Goal: Information Seeking & Learning: Understand process/instructions

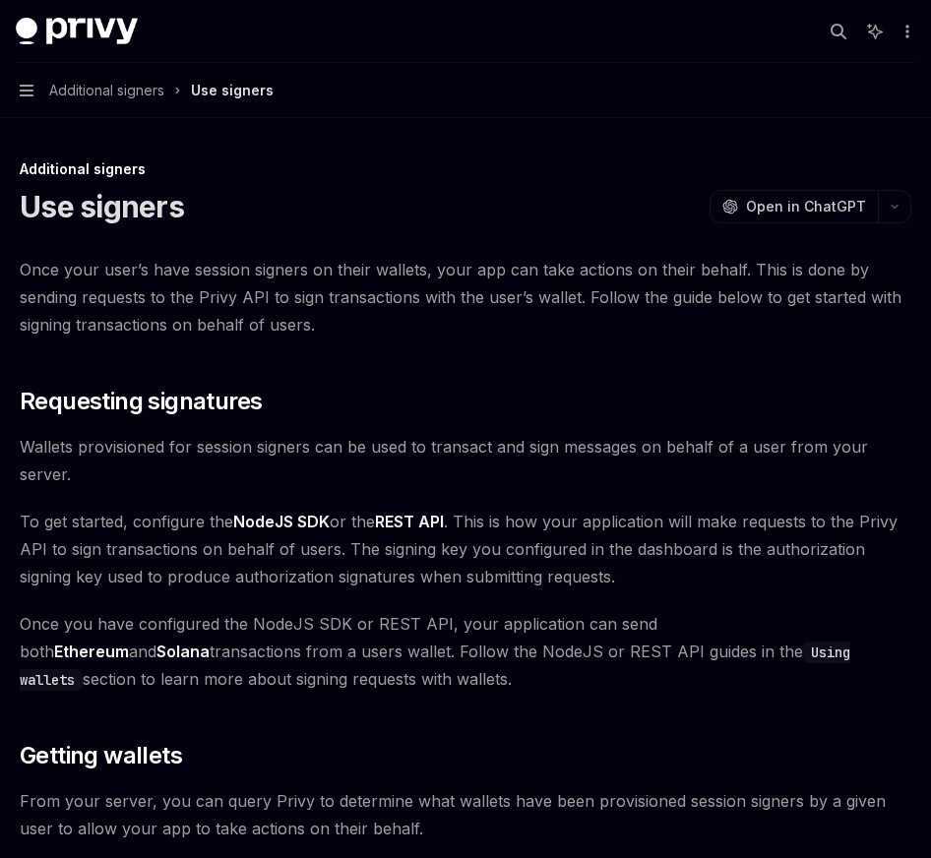
type textarea "*"
click at [783, 337] on span "Once your user’s have session signers on their wallets, your app can take actio…" at bounding box center [466, 297] width 892 height 83
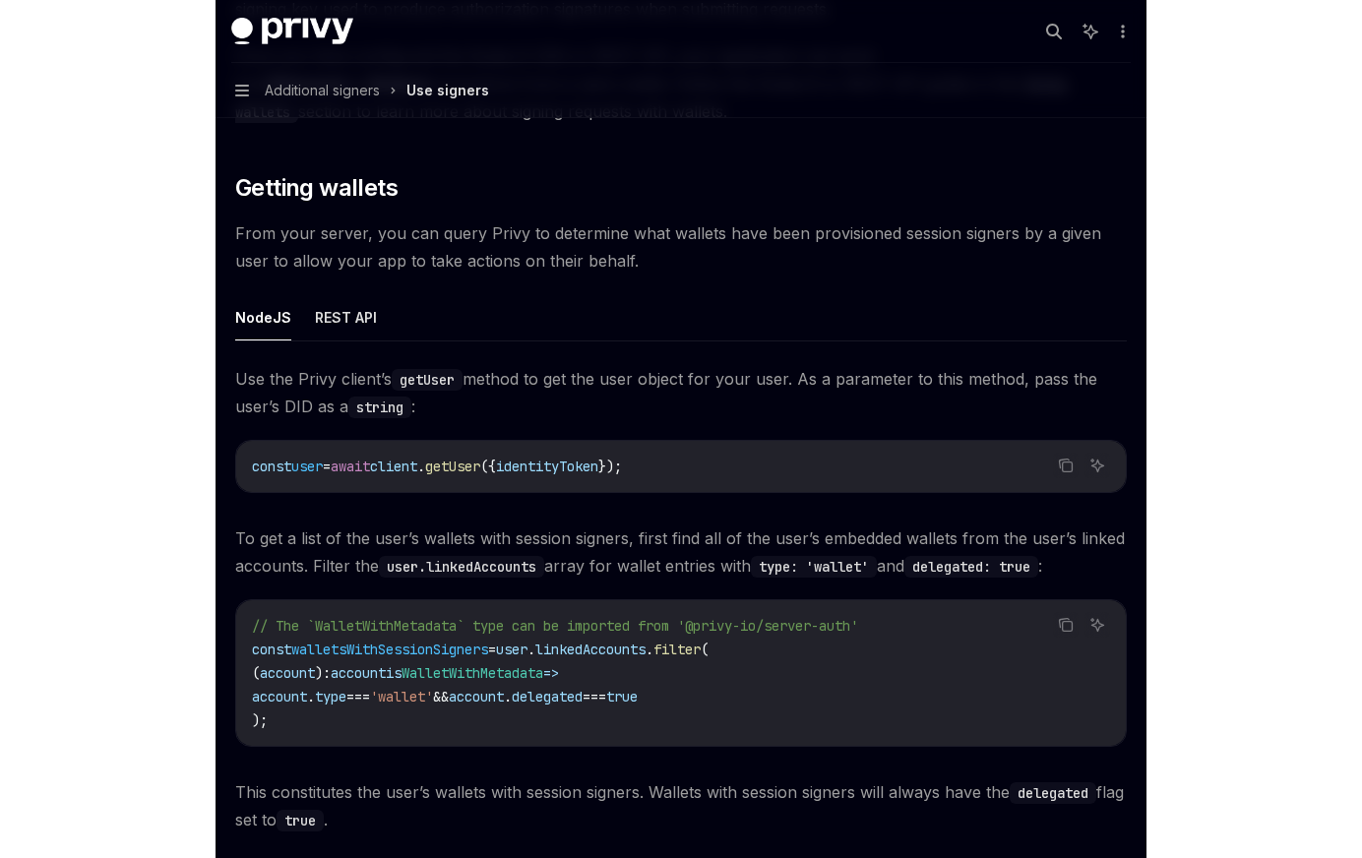
scroll to position [784, 0]
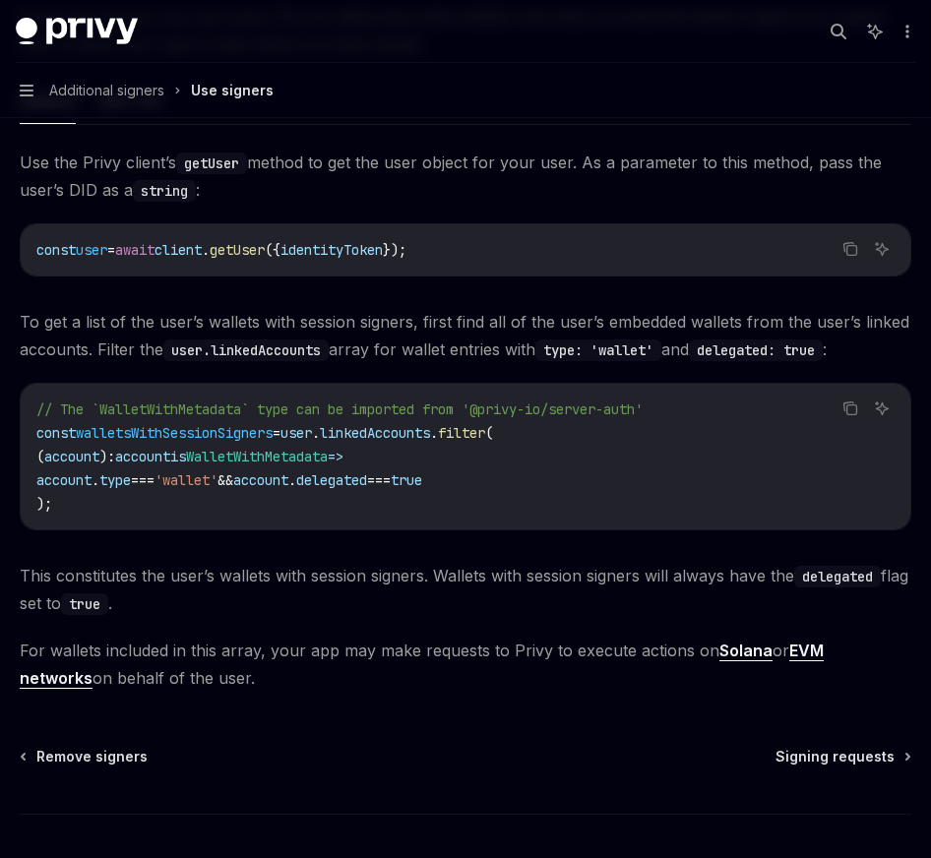
click at [897, 420] on div "// The `WalletWithMetadata` type can be imported from '@privy-io/server-auth' c…" at bounding box center [466, 457] width 890 height 146
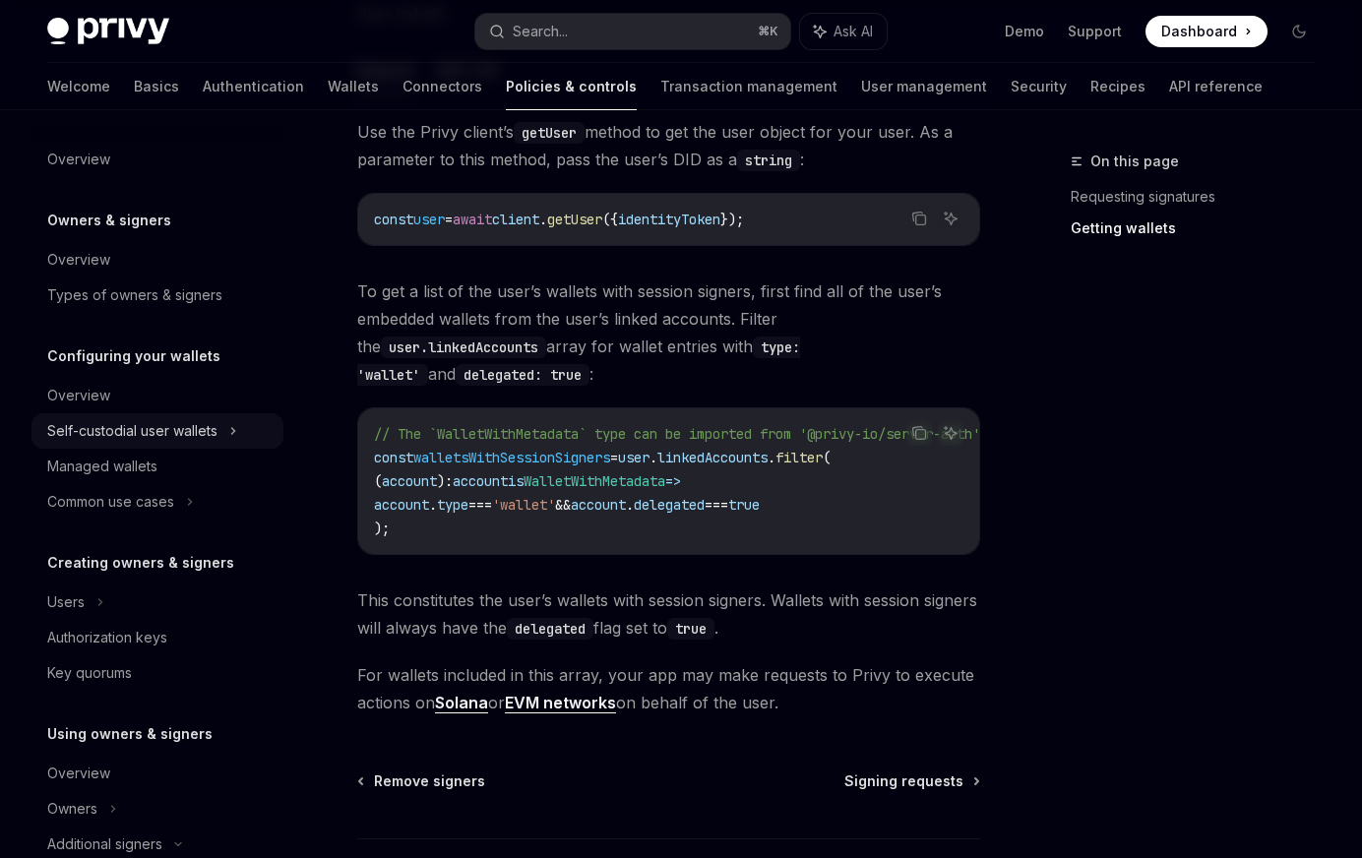
scroll to position [26, 0]
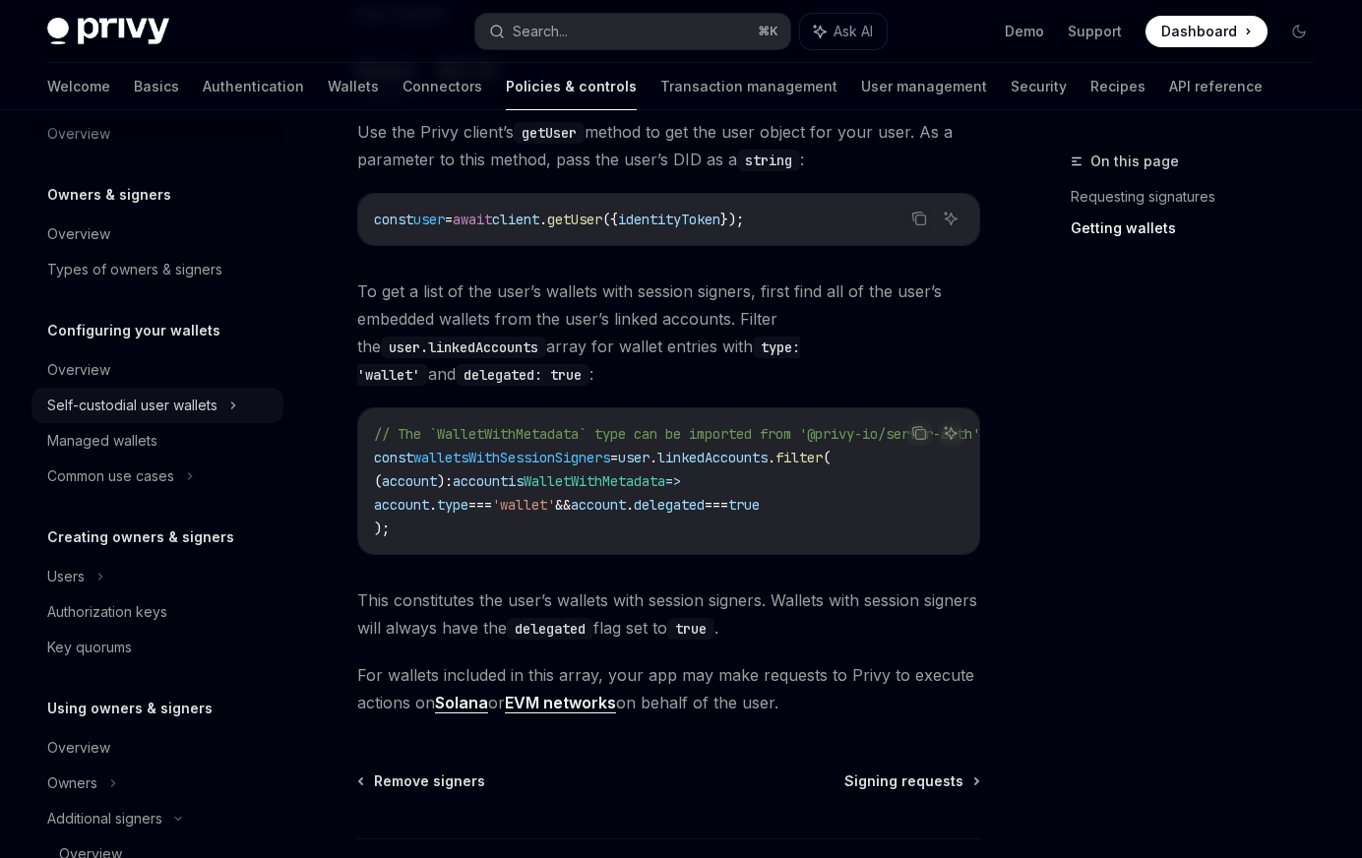
click at [219, 412] on div "Self-custodial user wallets" at bounding box center [157, 405] width 252 height 35
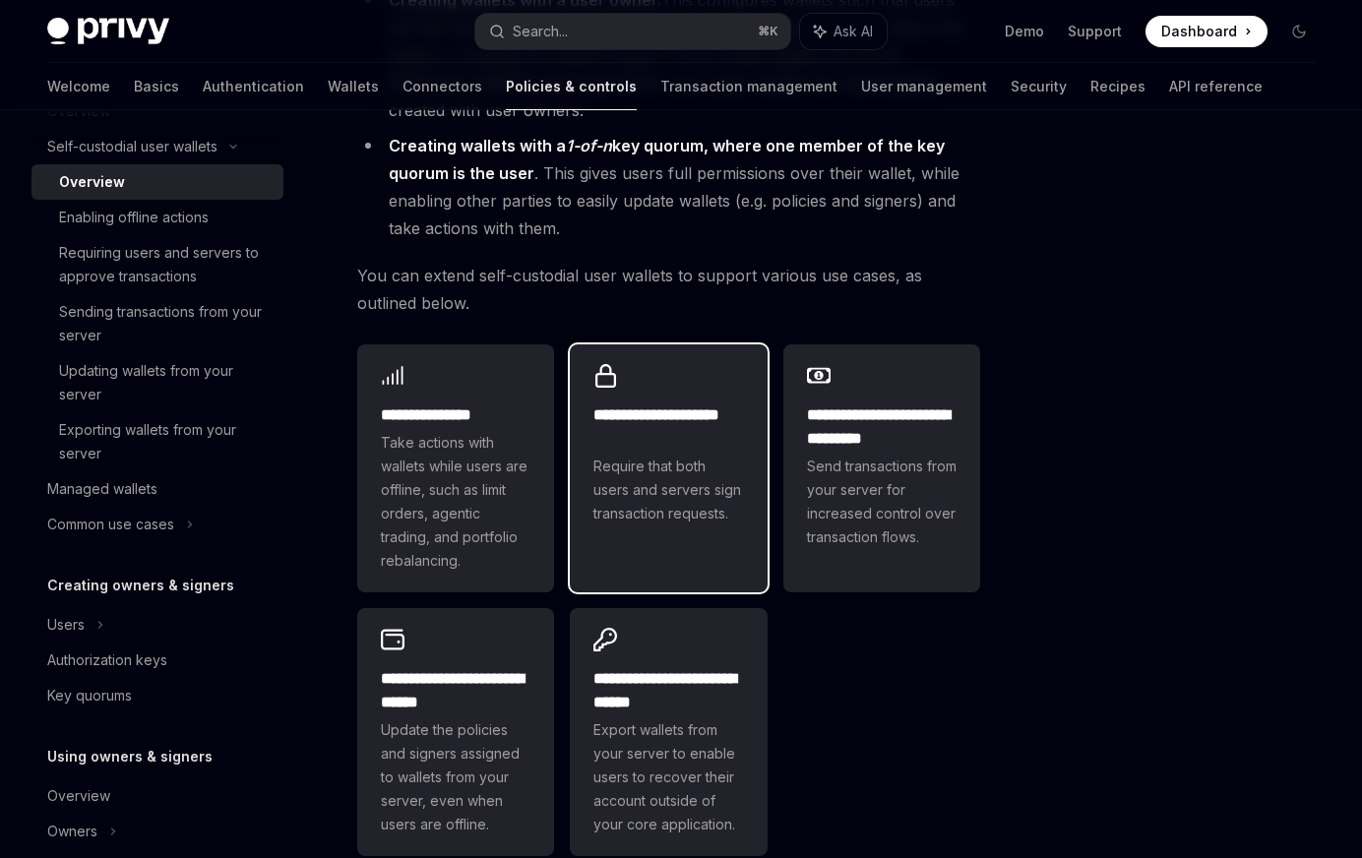
scroll to position [491, 0]
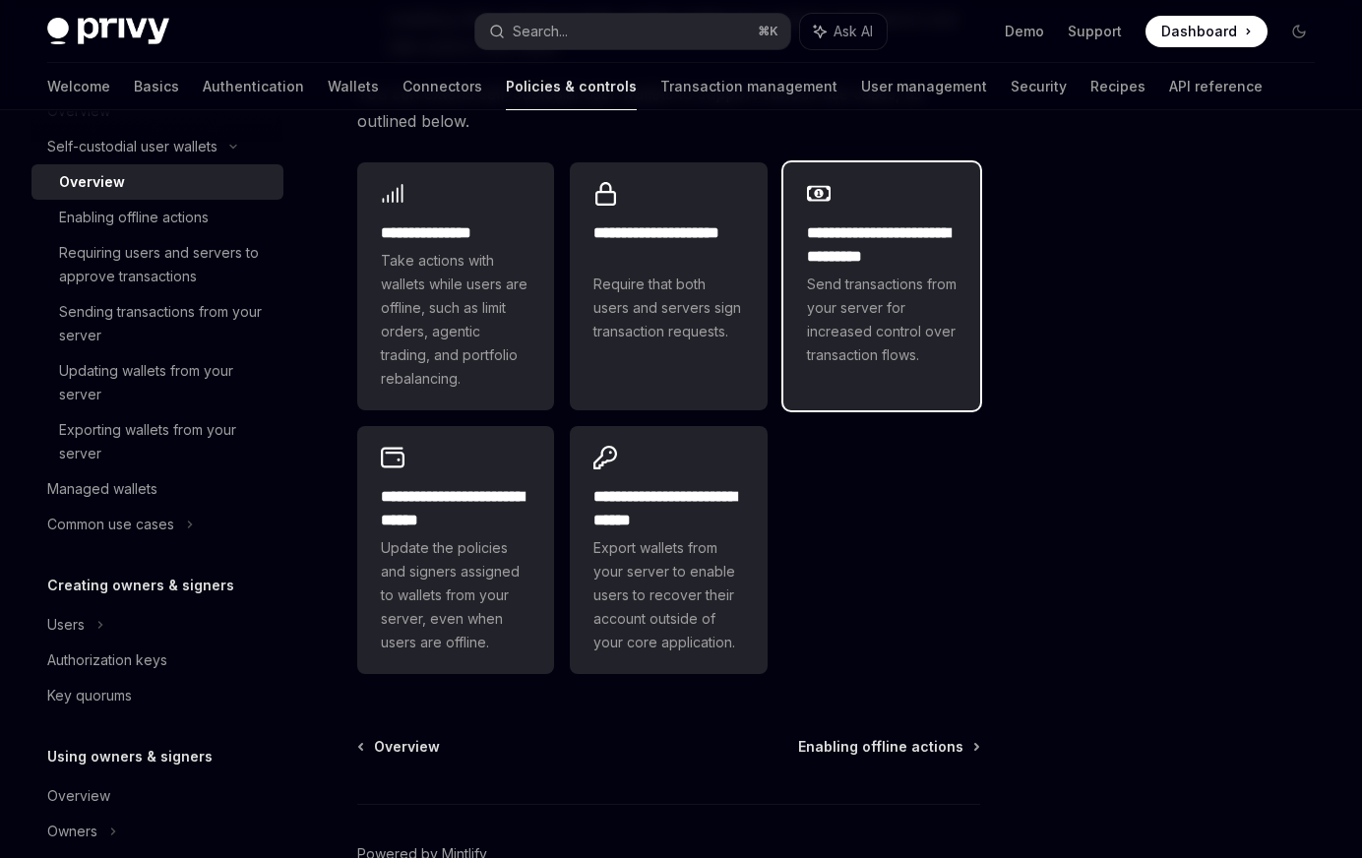
click at [840, 379] on div "**********" at bounding box center [881, 274] width 197 height 224
type textarea "*"
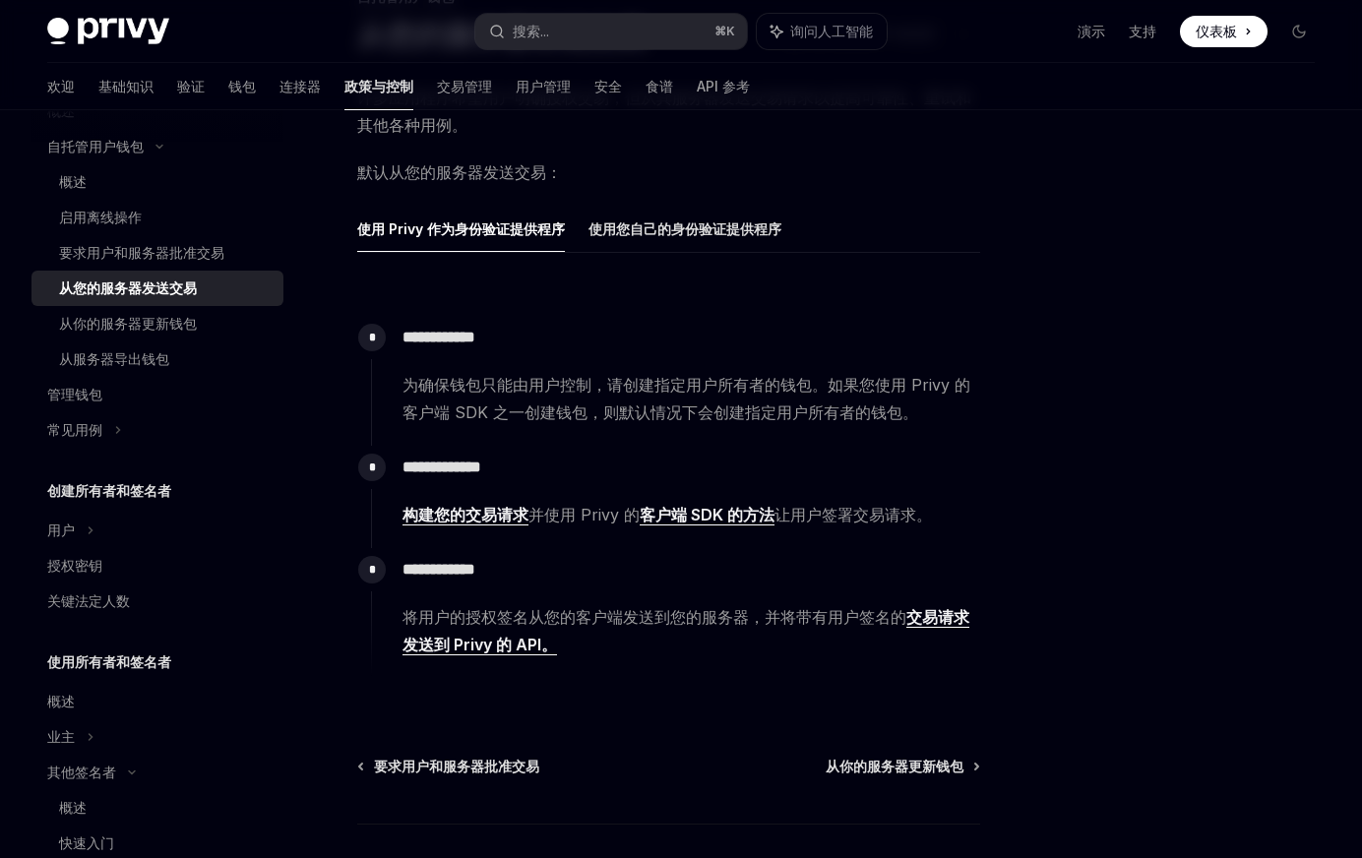
scroll to position [229, 0]
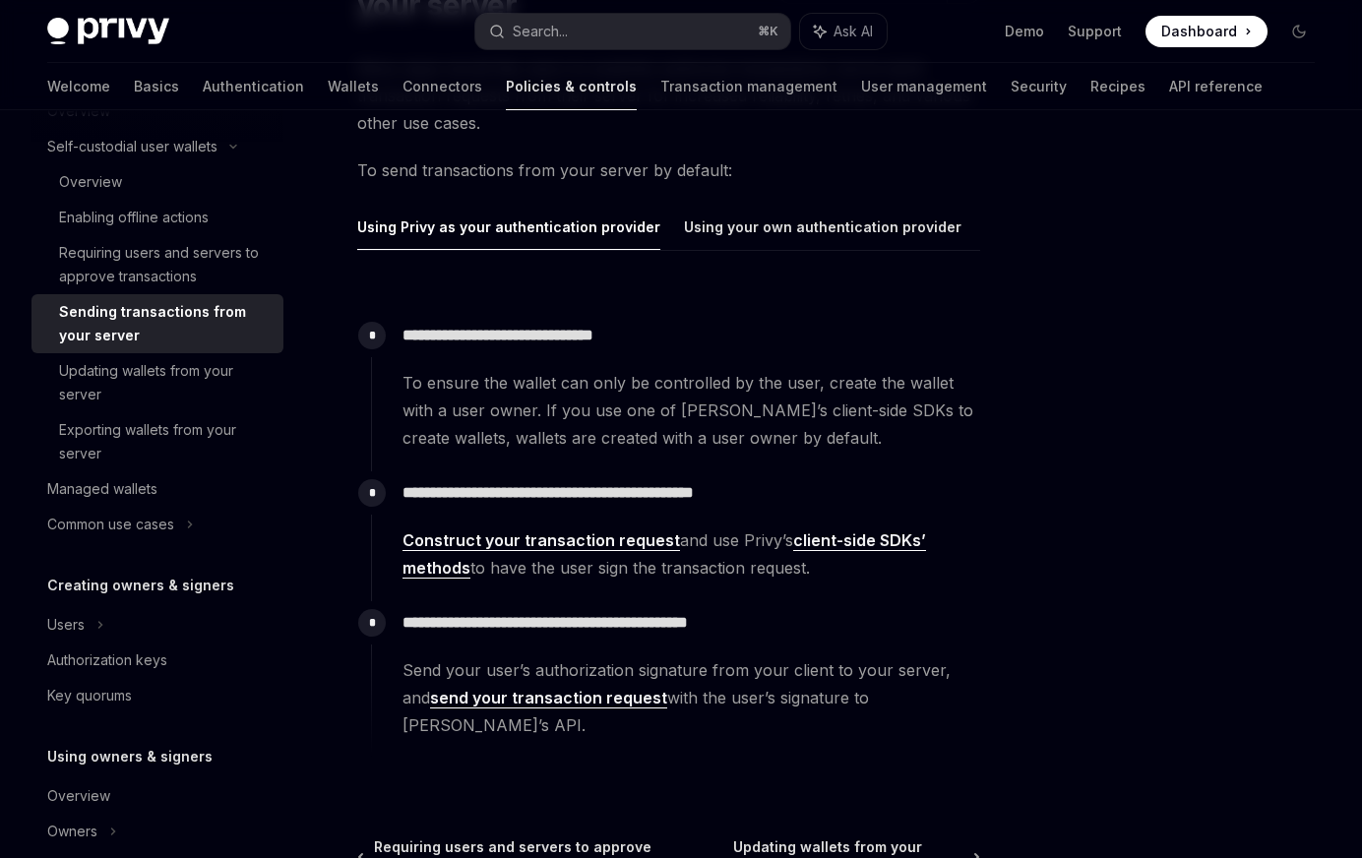
click at [797, 345] on p "**********" at bounding box center [691, 336] width 577 height 28
click at [930, 370] on div "Overview Owners & signers Overview Types of owners & signers Configuring your w…" at bounding box center [681, 487] width 1362 height 1213
